Goal: Communication & Community: Connect with others

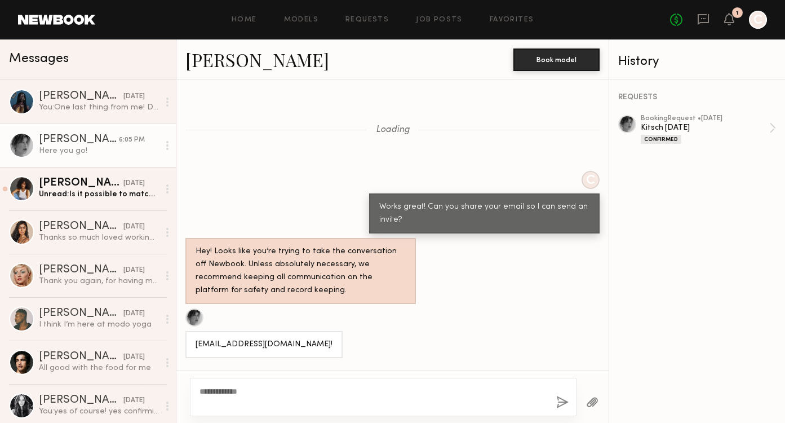
scroll to position [756, 0]
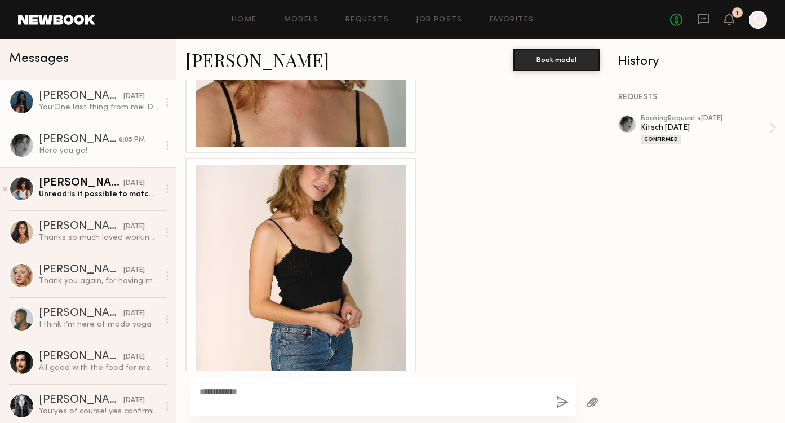
click at [107, 109] on div "You: One last thing from me! Do you have a smiling image?" at bounding box center [99, 107] width 120 height 11
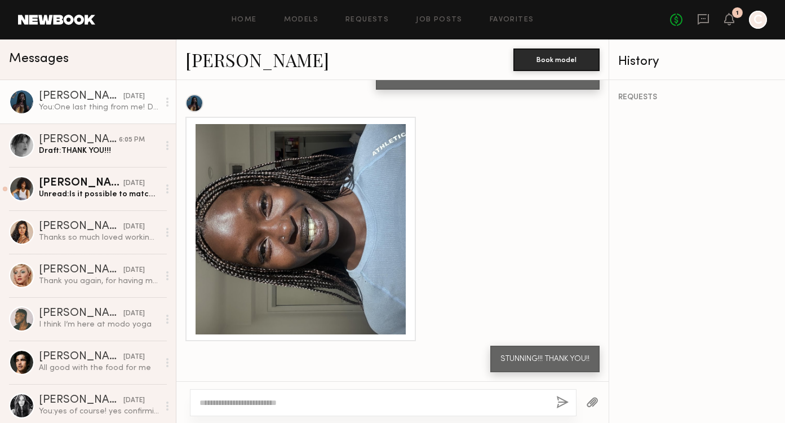
scroll to position [1064, 0]
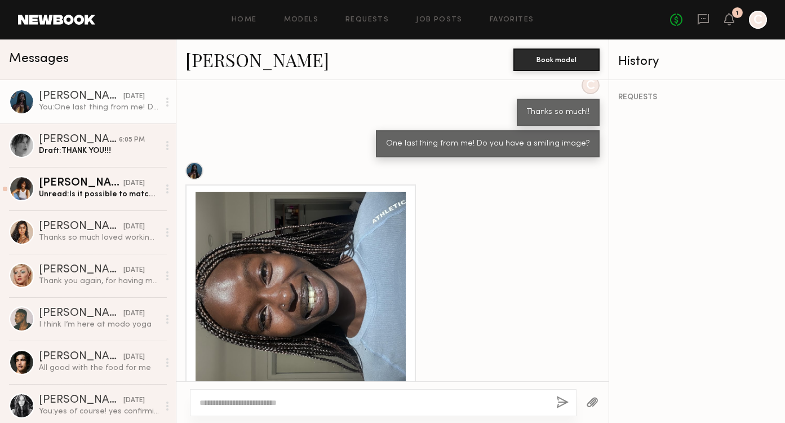
click at [246, 60] on link "[PERSON_NAME]" at bounding box center [257, 59] width 144 height 24
